Goal: Find specific page/section: Find specific page/section

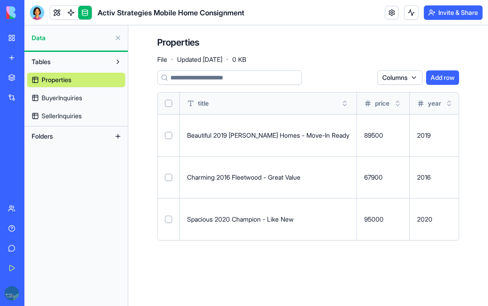
click at [122, 40] on button at bounding box center [118, 38] width 14 height 14
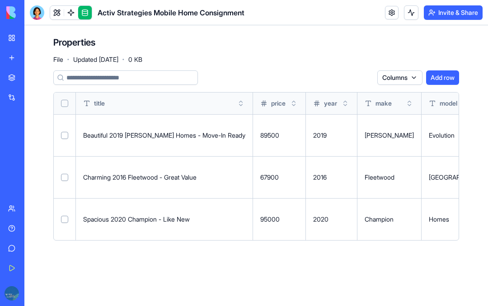
click at [35, 16] on div at bounding box center [37, 12] width 14 height 14
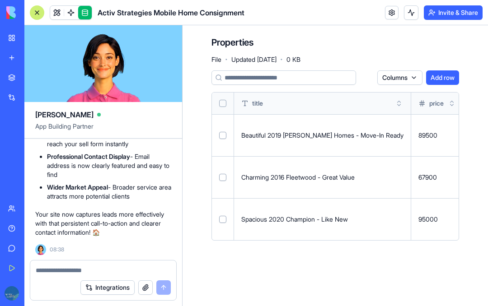
click at [57, 12] on link at bounding box center [57, 13] width 14 height 14
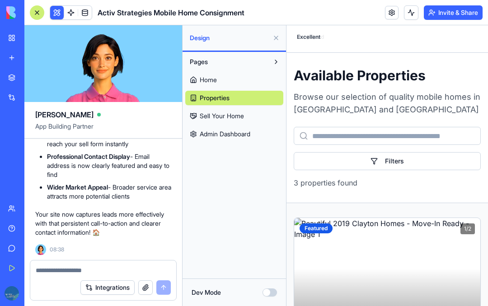
click at [74, 14] on link at bounding box center [71, 13] width 14 height 14
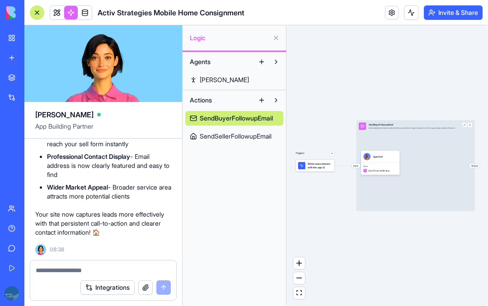
click at [56, 10] on link at bounding box center [57, 13] width 14 height 14
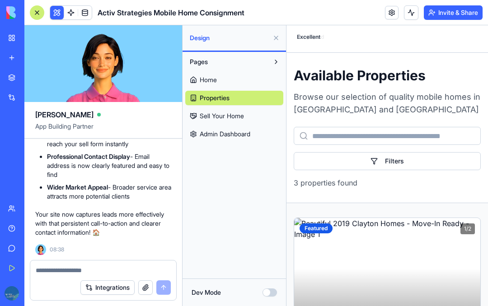
click at [257, 79] on link "Home" at bounding box center [234, 80] width 98 height 14
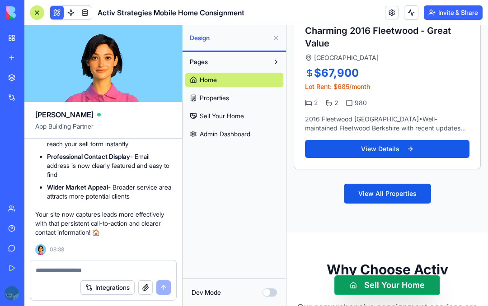
click at [36, 15] on div at bounding box center [37, 12] width 14 height 14
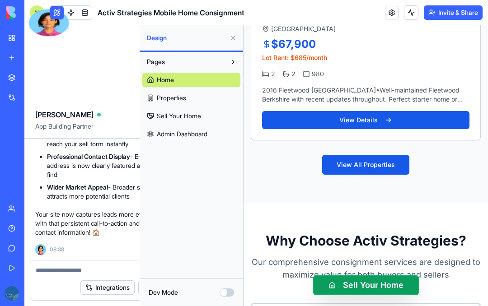
scroll to position [882, 0]
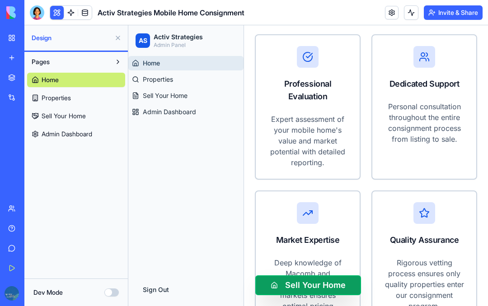
click at [116, 37] on button at bounding box center [118, 38] width 14 height 14
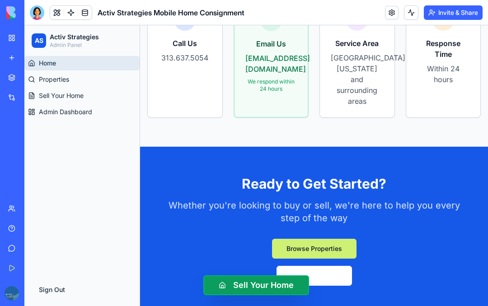
scroll to position [1449, 0]
